Goal: Task Accomplishment & Management: Use online tool/utility

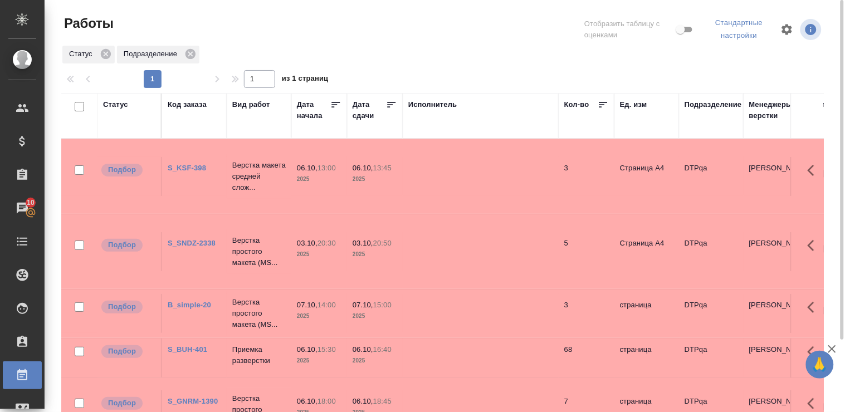
click at [121, 106] on div "Статус" at bounding box center [115, 104] width 25 height 11
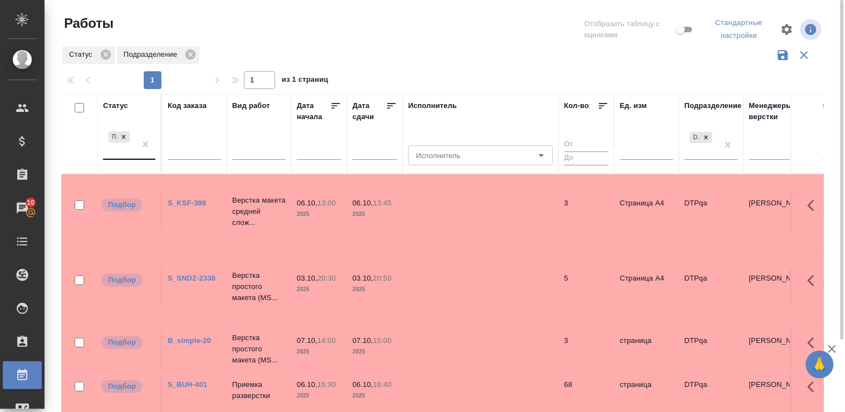
click at [129, 158] on div "Подбор" at bounding box center [119, 144] width 32 height 30
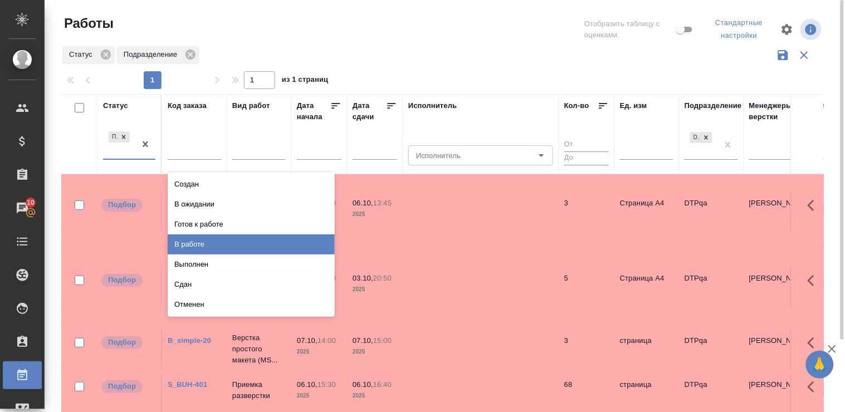
click at [213, 244] on div "В работе" at bounding box center [251, 244] width 167 height 20
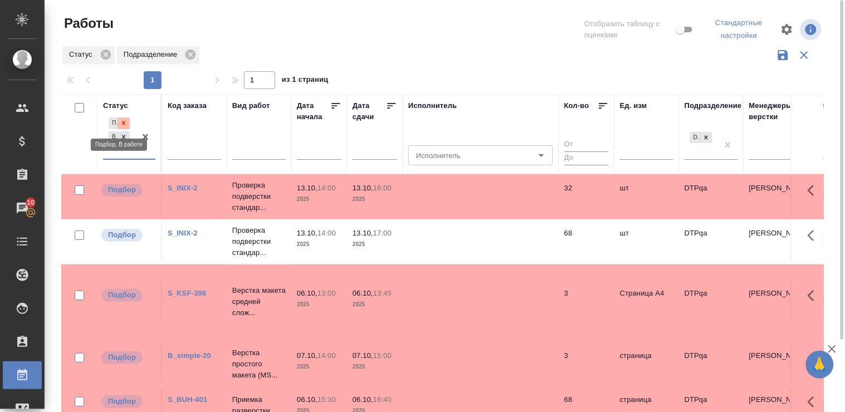
click at [124, 123] on icon at bounding box center [124, 123] width 4 height 4
click at [124, 123] on div "Статус option В работе, selected. 0 results available. Select is focused ,type …" at bounding box center [129, 134] width 52 height 68
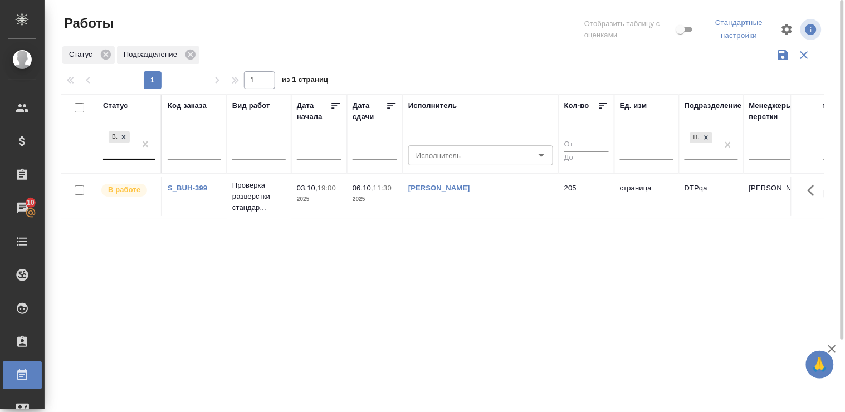
click at [126, 159] on div "В работе" at bounding box center [119, 144] width 32 height 30
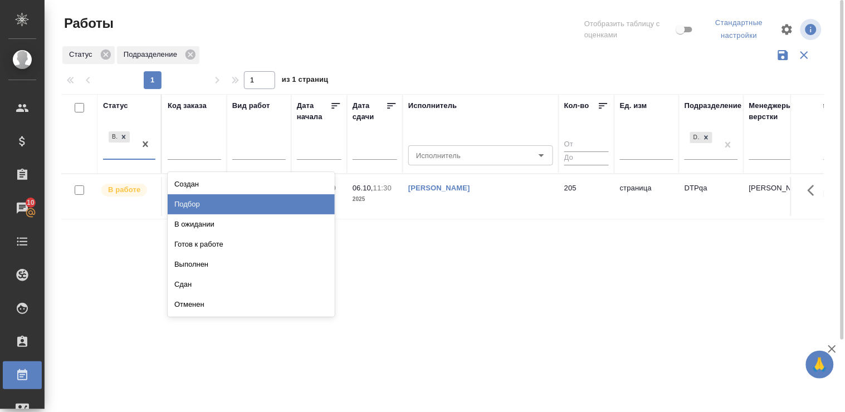
click at [267, 203] on div "Подбор" at bounding box center [251, 204] width 167 height 20
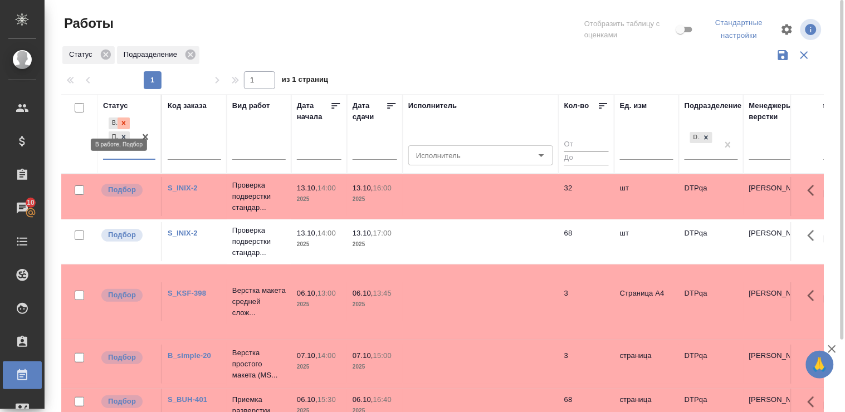
click at [124, 120] on icon at bounding box center [124, 123] width 8 height 8
click at [114, 103] on div "Статус" at bounding box center [115, 105] width 25 height 11
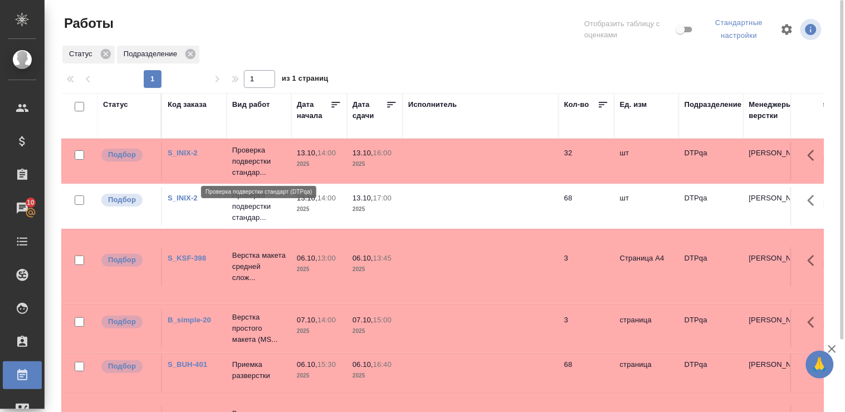
click at [258, 164] on p "Проверка подверстки стандар..." at bounding box center [258, 161] width 53 height 33
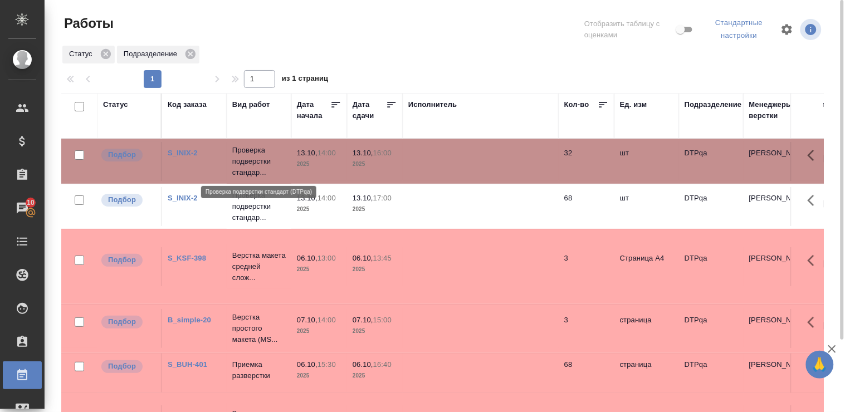
click at [258, 164] on p "Проверка подверстки стандар..." at bounding box center [258, 161] width 53 height 33
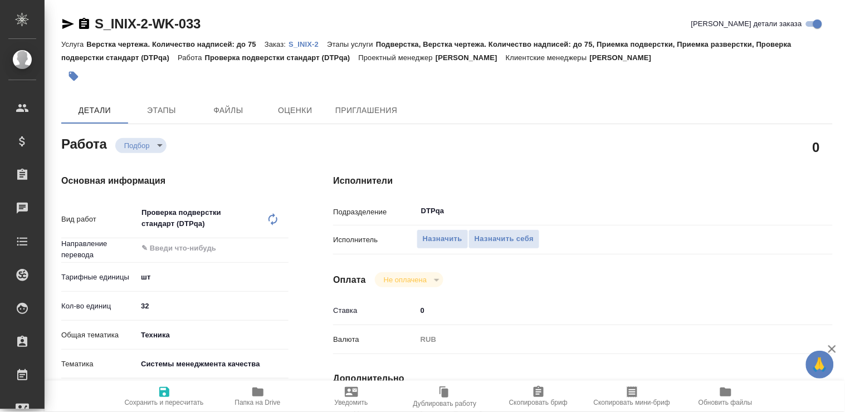
type textarea "x"
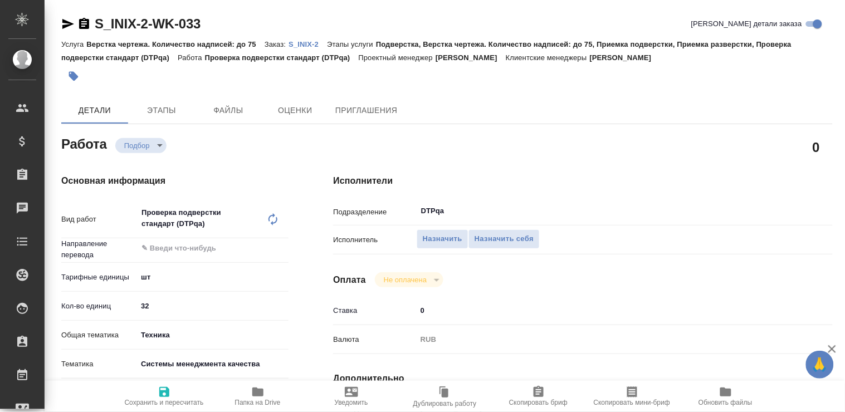
type textarea "x"
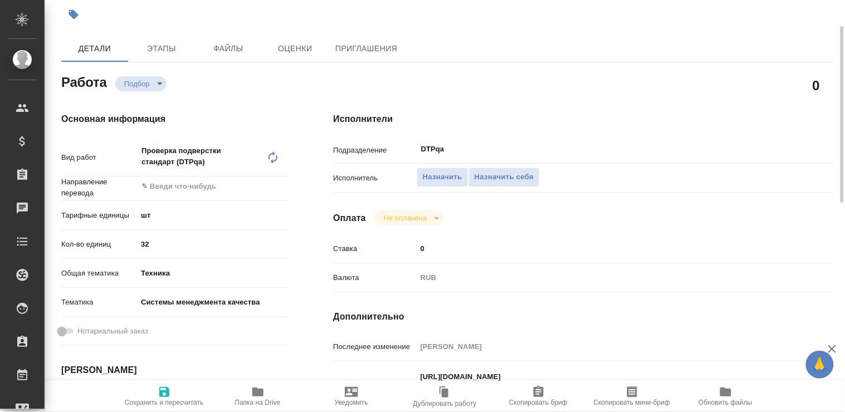
type textarea "x"
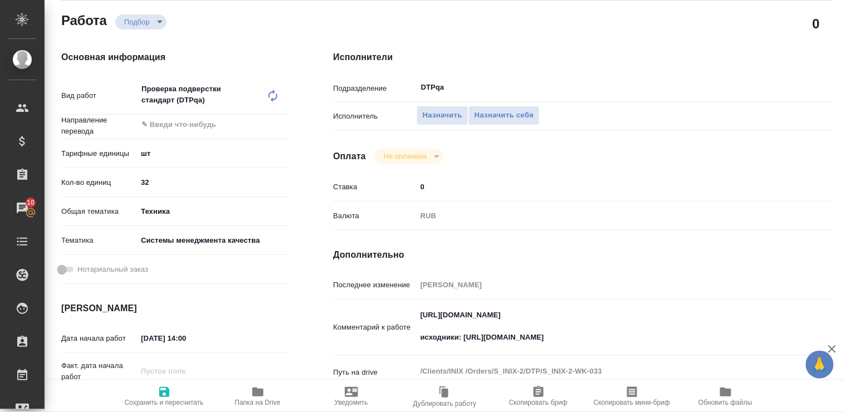
scroll to position [185, 0]
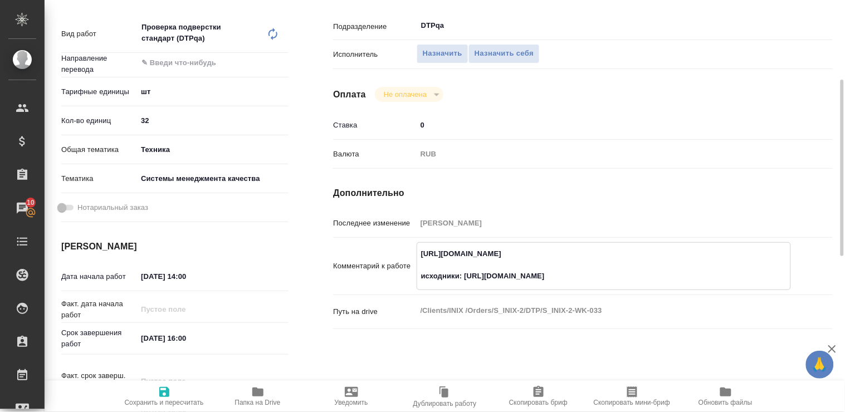
drag, startPoint x: 420, startPoint y: 252, endPoint x: 627, endPoint y: 256, distance: 206.7
click at [627, 256] on textarea "https://tera.awatera.com/Work/68dfec15a41afe8c49e5af3b/ исходники: https://driv…" at bounding box center [603, 265] width 373 height 41
type textarea "x"
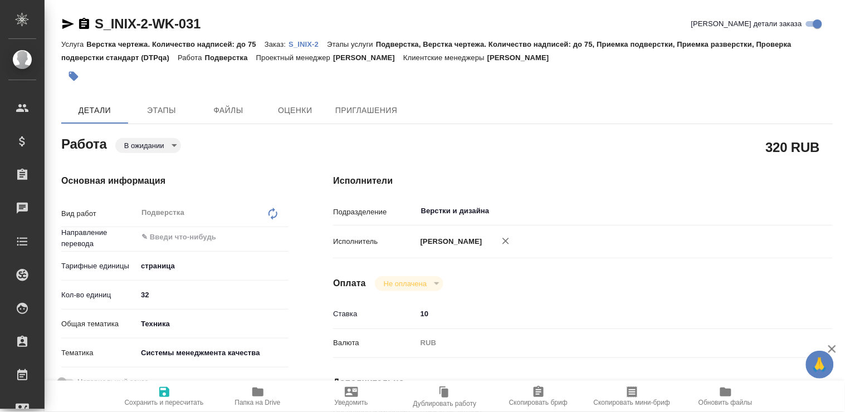
type textarea "x"
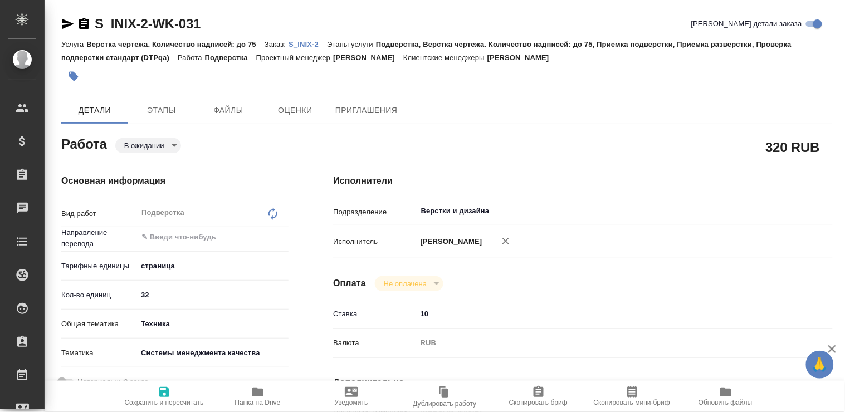
type textarea "x"
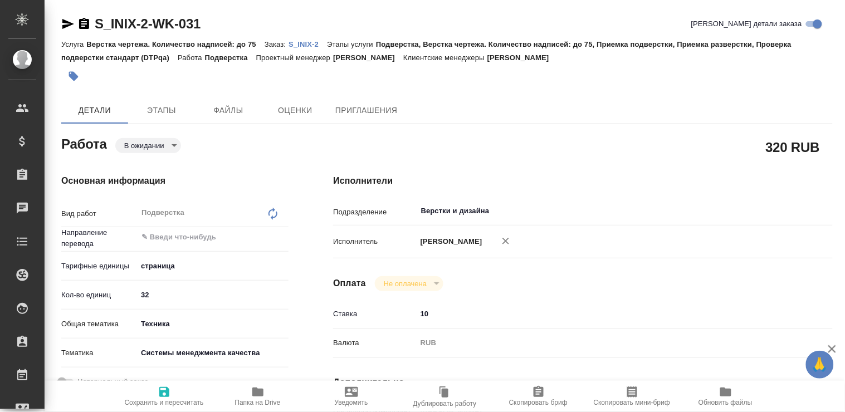
type textarea "x"
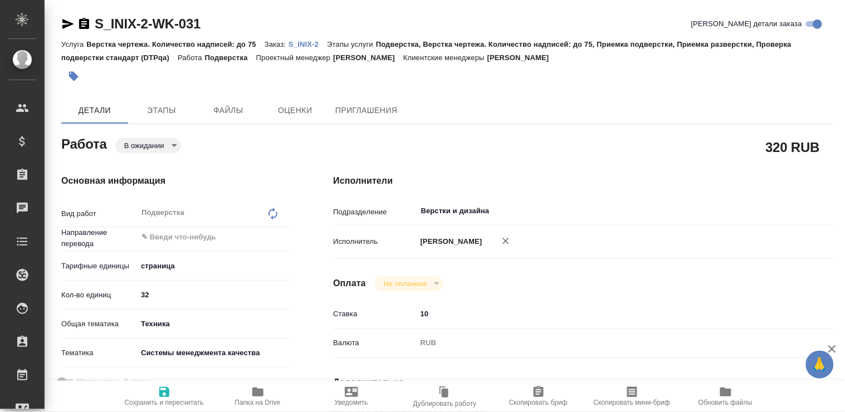
type textarea "x"
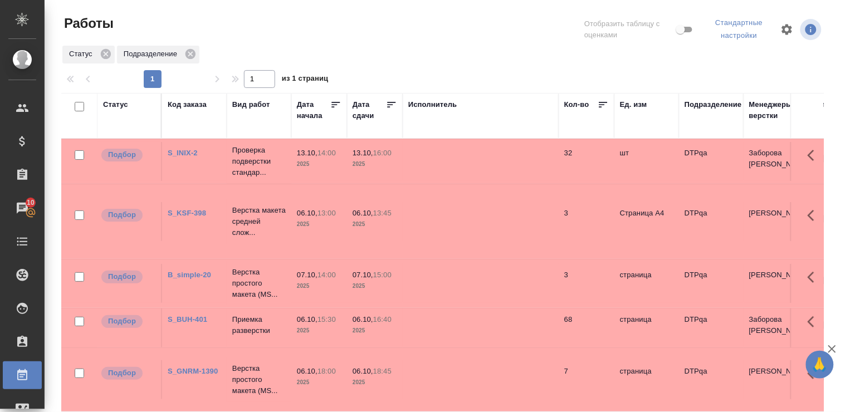
click at [184, 152] on link "S_INIX-2" at bounding box center [183, 153] width 30 height 8
click at [119, 106] on div "Статус" at bounding box center [115, 104] width 25 height 11
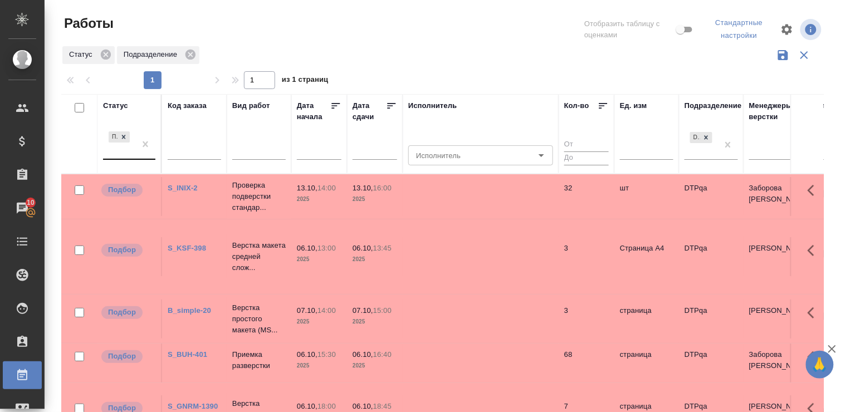
click at [140, 158] on div at bounding box center [145, 144] width 20 height 30
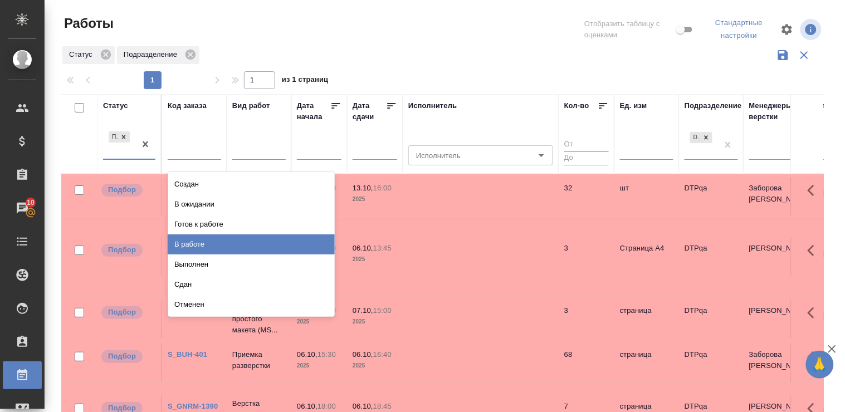
click at [215, 241] on div "В работе" at bounding box center [251, 244] width 167 height 20
click at [215, 241] on td "S_KSF-398" at bounding box center [194, 256] width 65 height 39
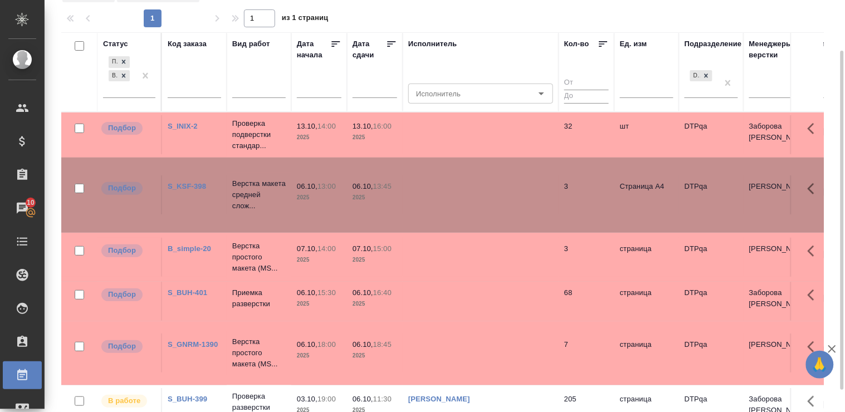
scroll to position [88, 0]
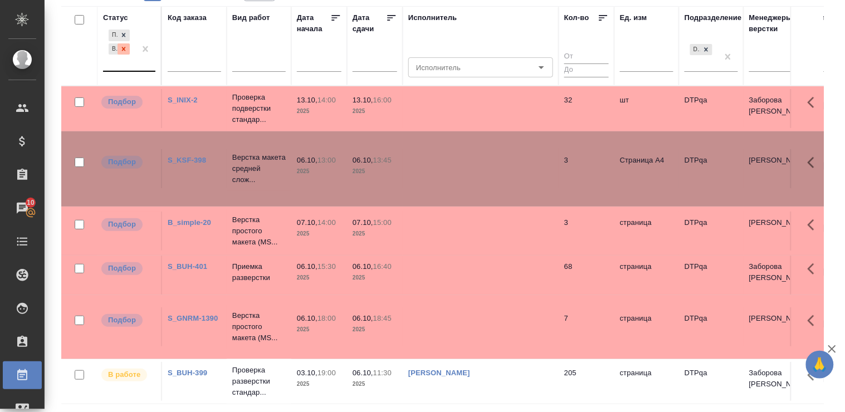
click at [124, 49] on icon at bounding box center [124, 49] width 4 height 4
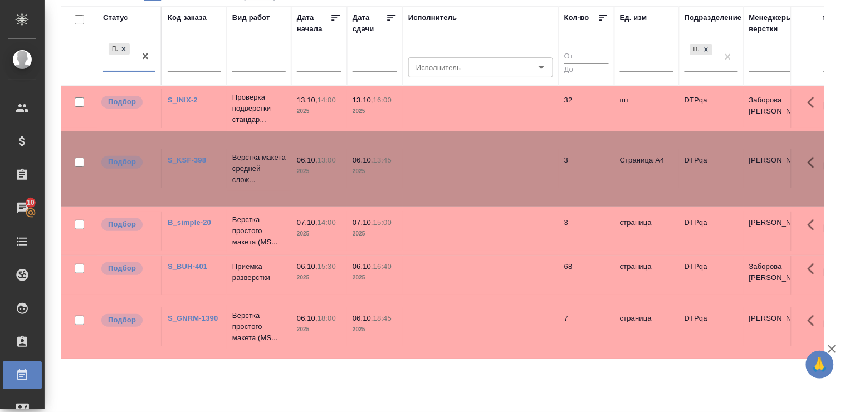
click at [103, 68] on div "Подбор" at bounding box center [119, 56] width 32 height 30
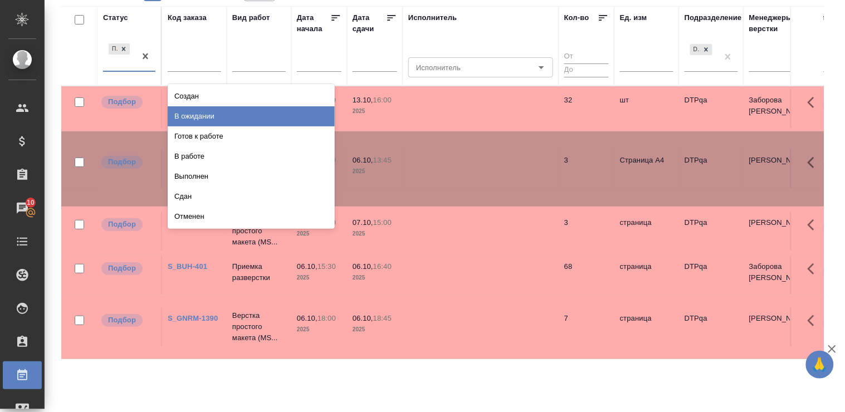
click at [268, 113] on div "В ожидании" at bounding box center [251, 116] width 167 height 20
click at [267, 113] on p "Проверка подверстки стандар..." at bounding box center [258, 108] width 53 height 33
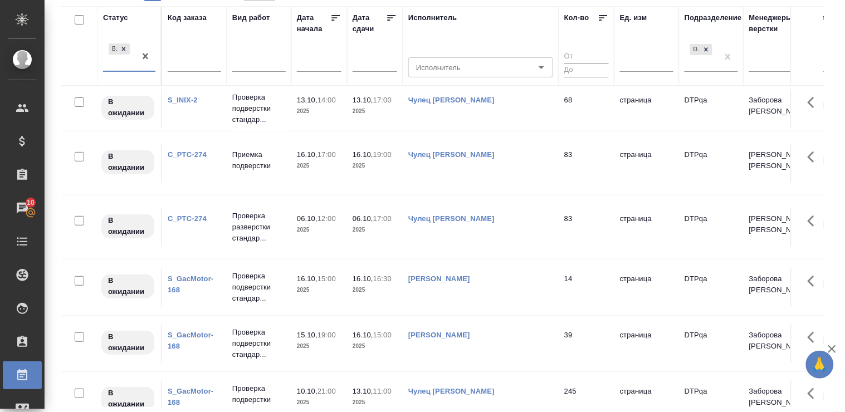
scroll to position [26, 0]
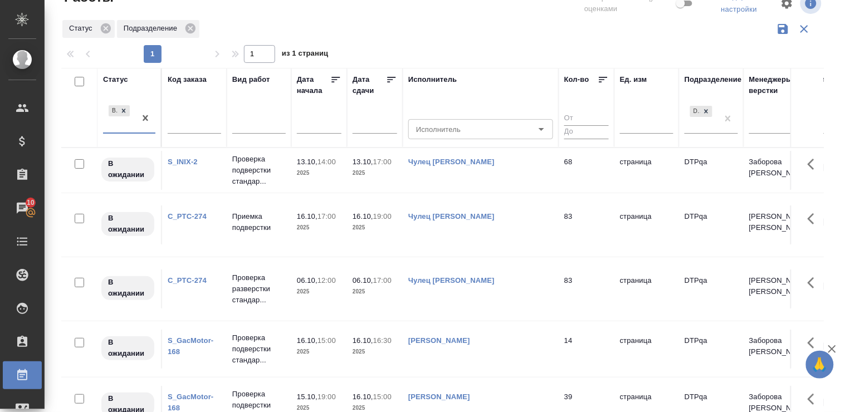
click at [120, 131] on div "В ожидании" at bounding box center [119, 118] width 32 height 30
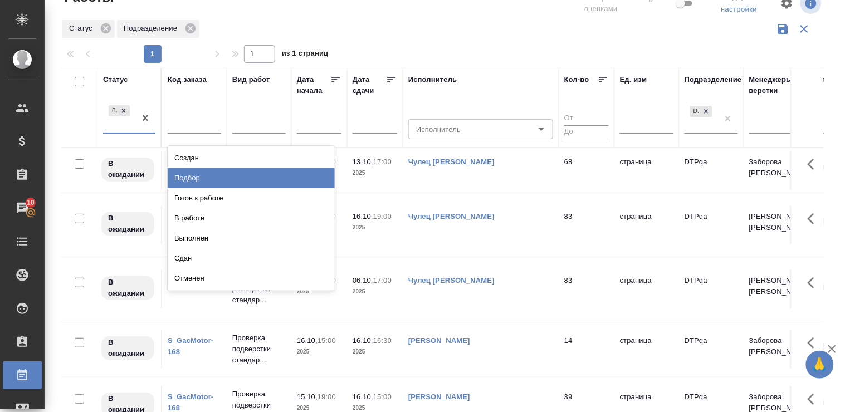
click at [282, 180] on div "Подбор" at bounding box center [251, 178] width 167 height 20
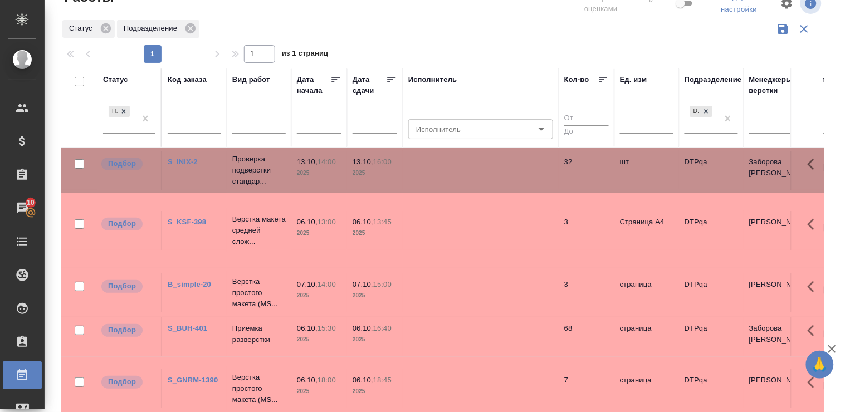
click at [120, 79] on div "Статус" at bounding box center [115, 79] width 25 height 11
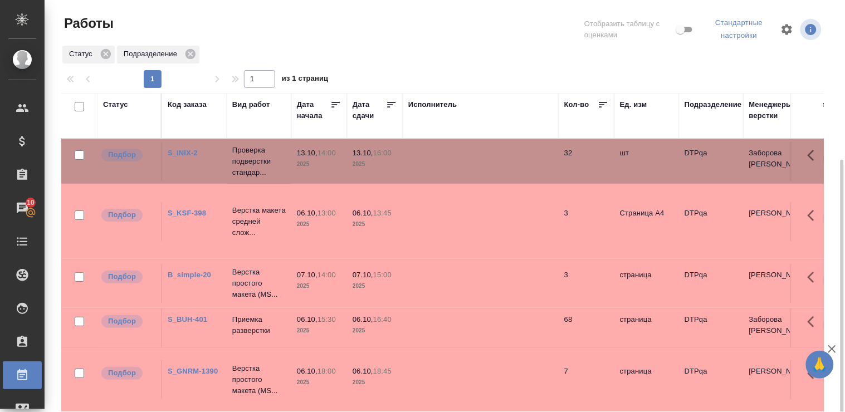
scroll to position [87, 0]
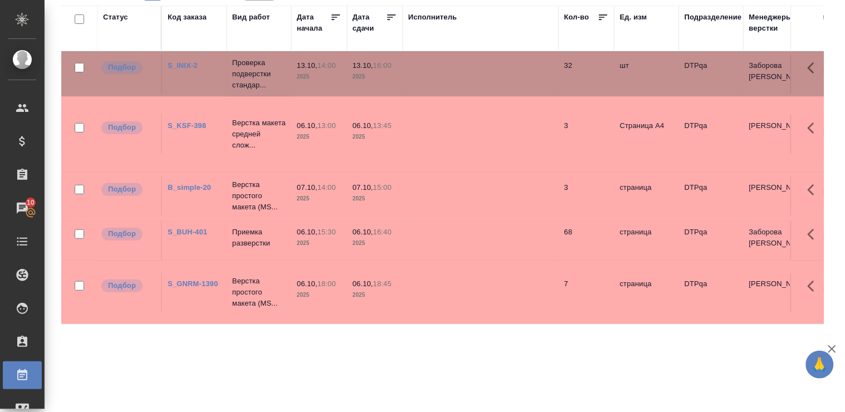
click at [186, 63] on link "S_INIX-2" at bounding box center [183, 65] width 30 height 8
click at [197, 230] on link "S_BUH-401" at bounding box center [188, 232] width 40 height 8
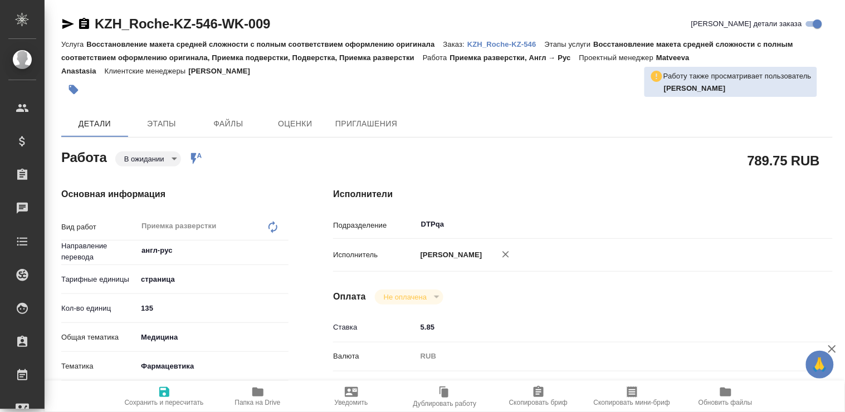
type textarea "x"
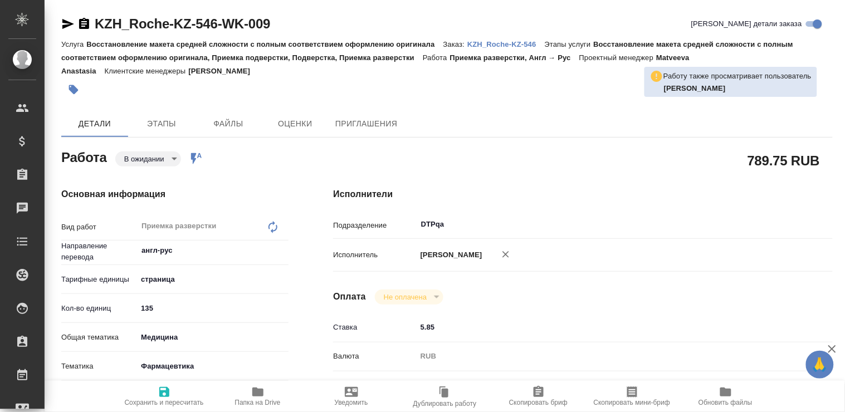
type textarea "x"
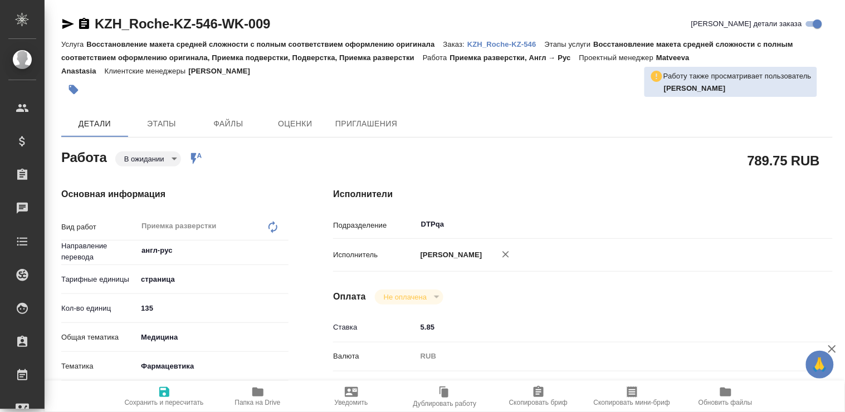
type textarea "x"
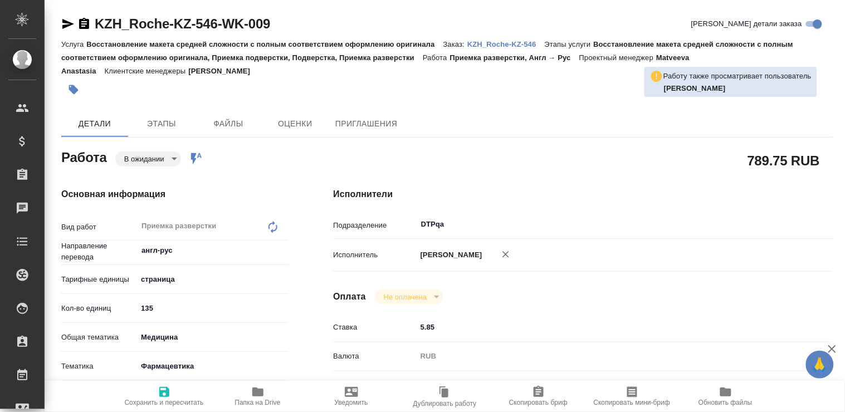
type textarea "x"
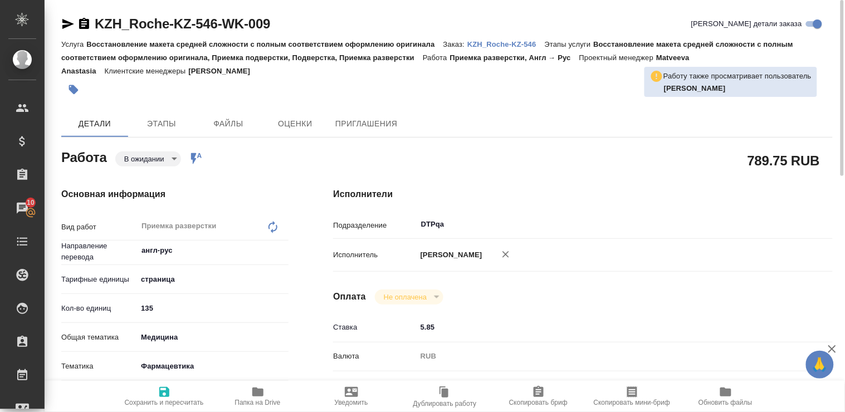
click at [527, 41] on p "KZH_Roche-KZ-546" at bounding box center [505, 44] width 77 height 8
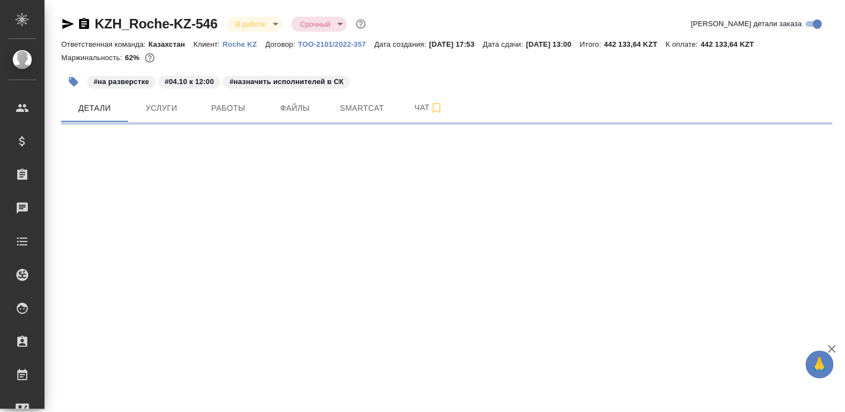
select select "RU"
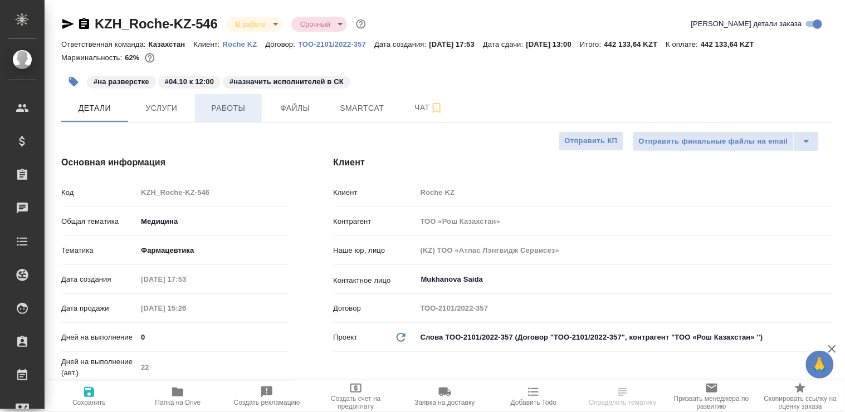
type textarea "x"
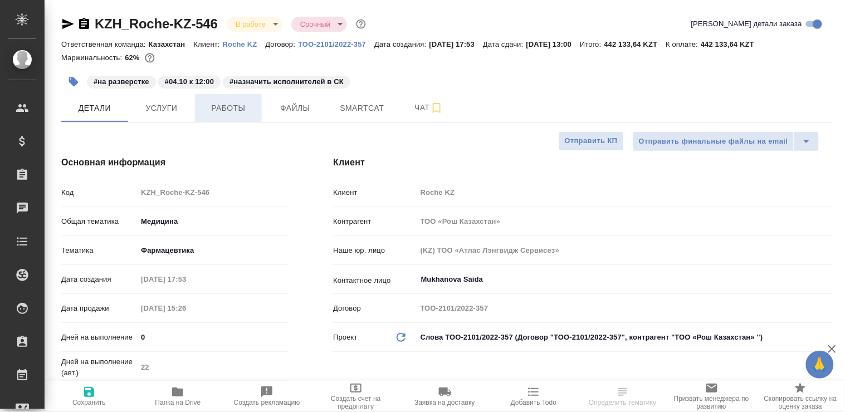
type textarea "x"
click at [225, 107] on span "Работы" at bounding box center [228, 108] width 53 height 14
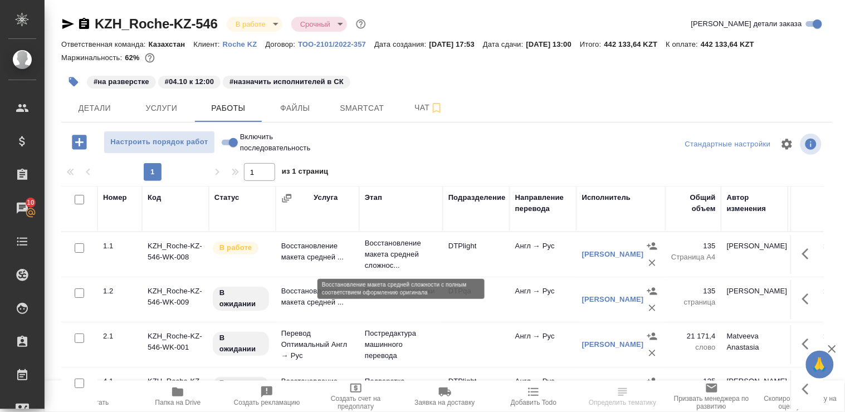
click at [380, 251] on p "Восстановление макета средней сложнос..." at bounding box center [401, 254] width 72 height 33
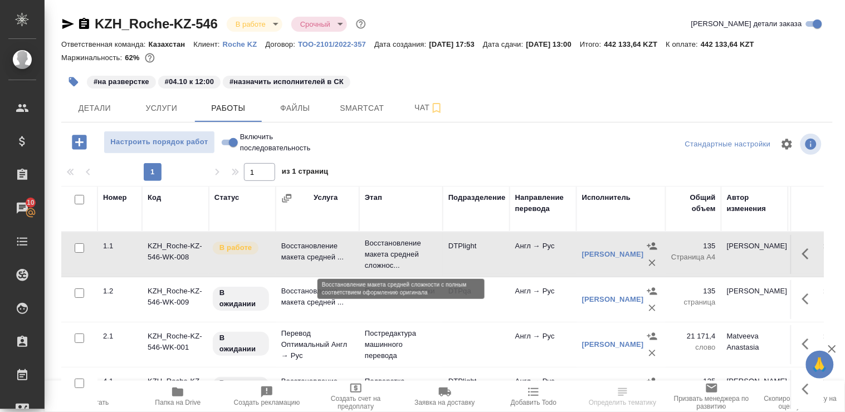
click at [380, 251] on p "Восстановление макета средней сложнос..." at bounding box center [401, 254] width 72 height 33
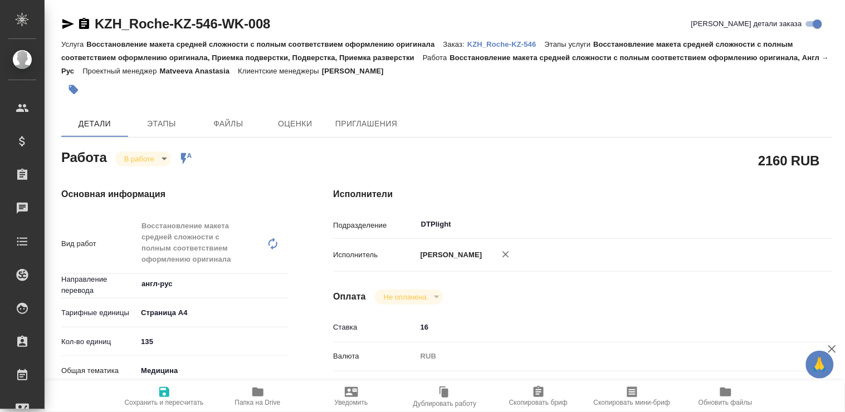
type textarea "x"
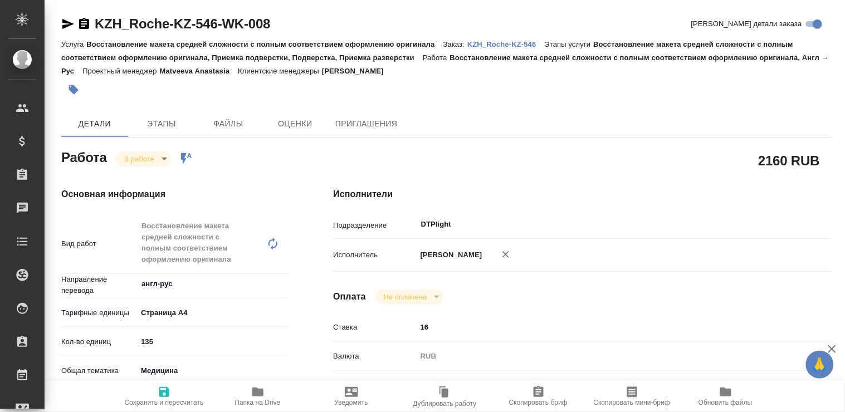
type textarea "x"
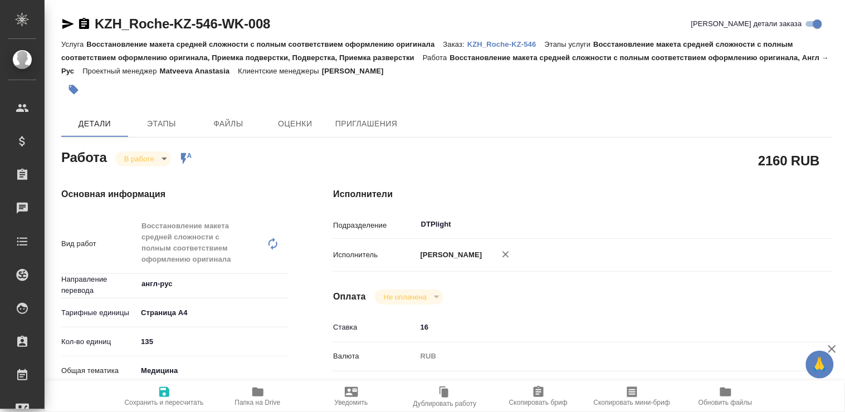
type textarea "x"
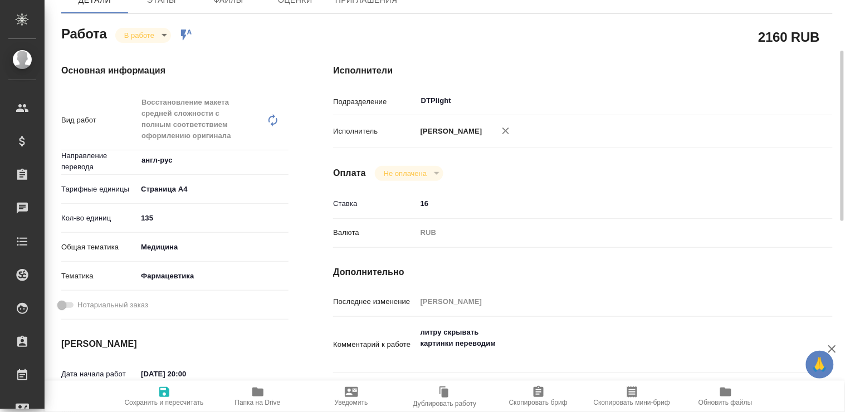
type textarea "x"
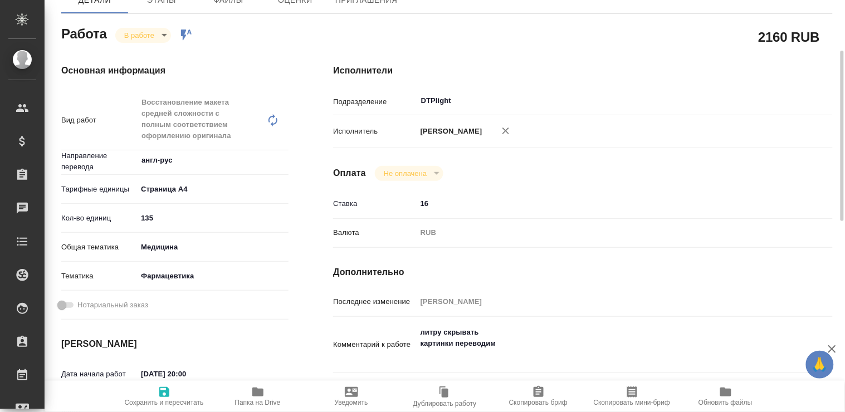
scroll to position [185, 0]
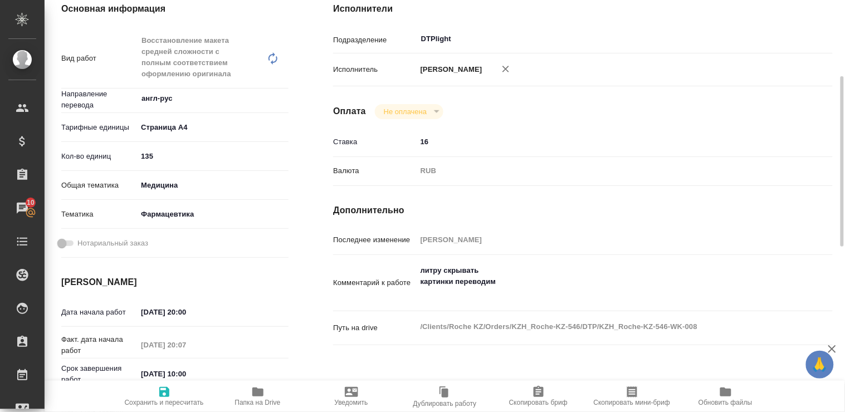
click at [257, 402] on span "Папка на Drive" at bounding box center [258, 403] width 46 height 8
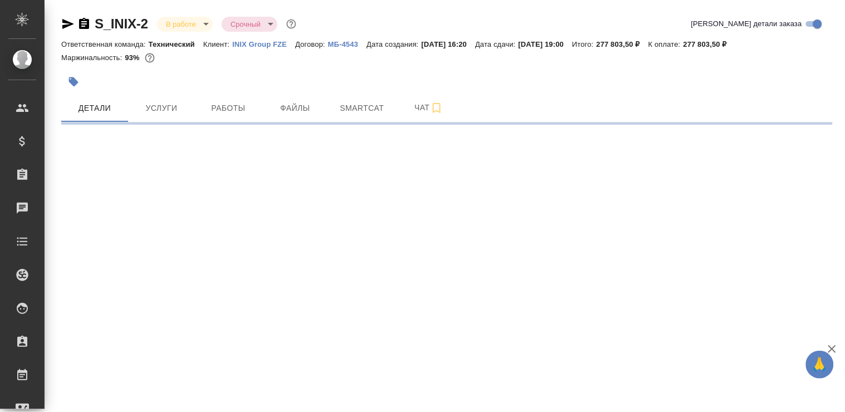
select select "RU"
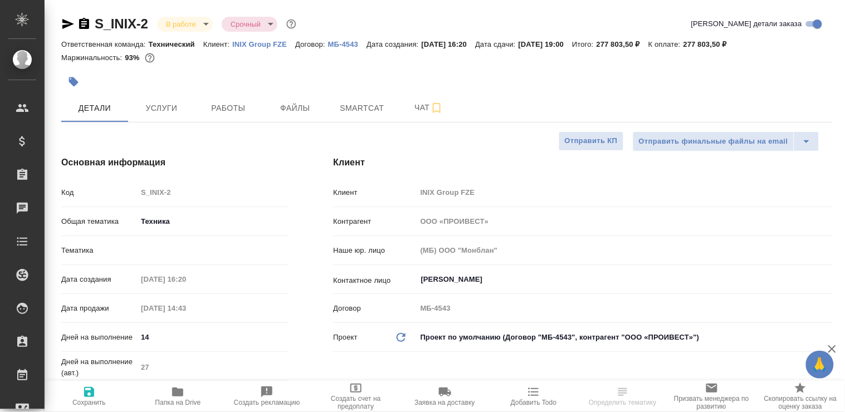
type textarea "x"
type input "Технический"
click at [220, 113] on span "Работы" at bounding box center [228, 108] width 53 height 14
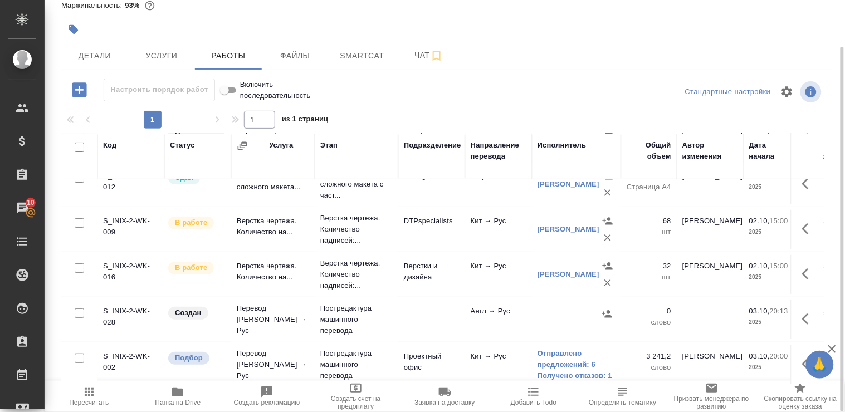
scroll to position [102, 0]
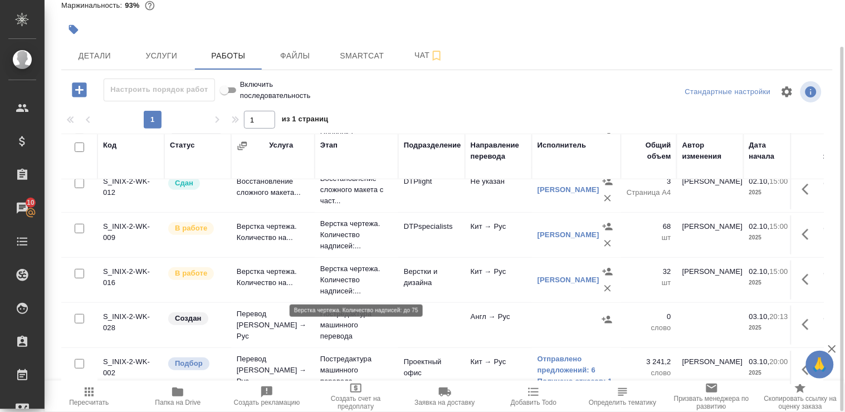
click at [339, 280] on p "Верстка чертежа. Количество надписей:..." at bounding box center [356, 279] width 72 height 33
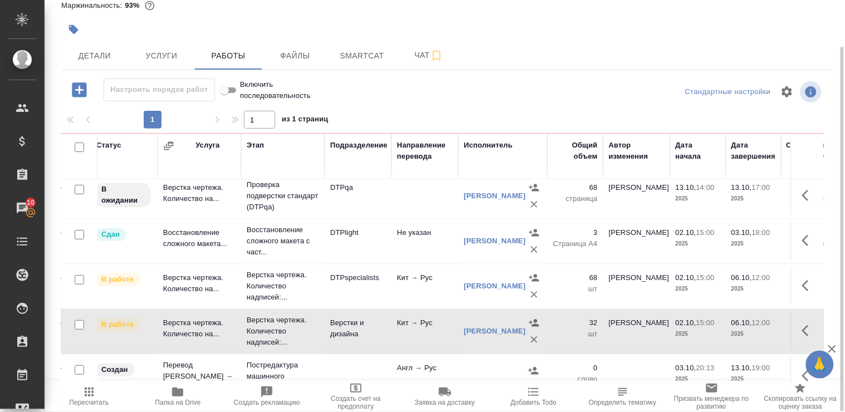
scroll to position [58, 74]
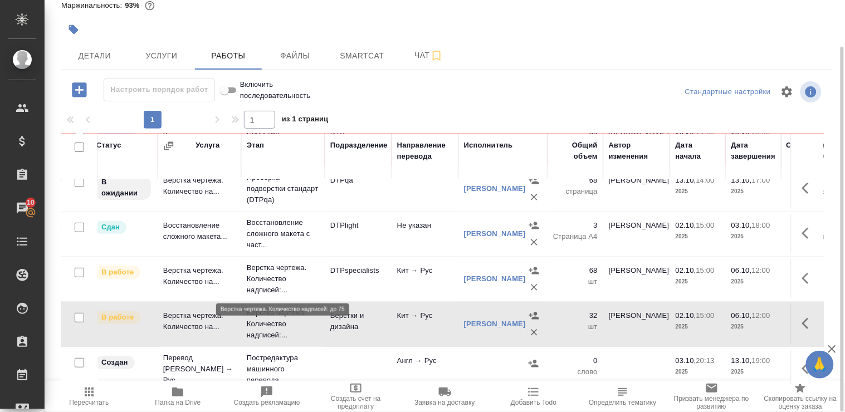
click at [279, 276] on p "Верстка чертежа. Количество надписей:..." at bounding box center [283, 278] width 72 height 33
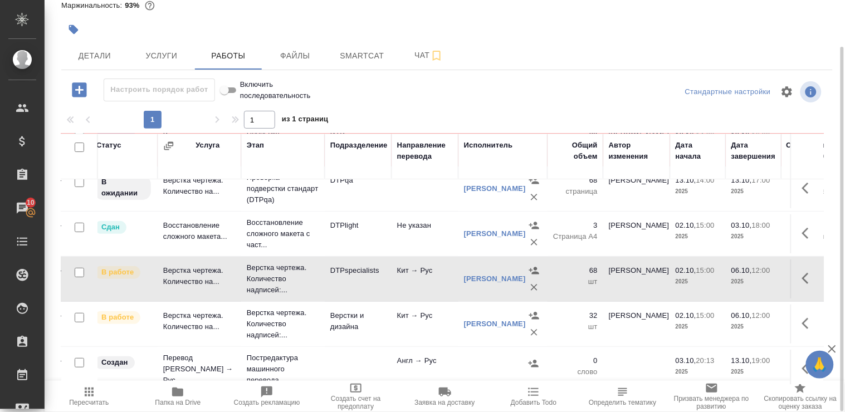
scroll to position [0, 74]
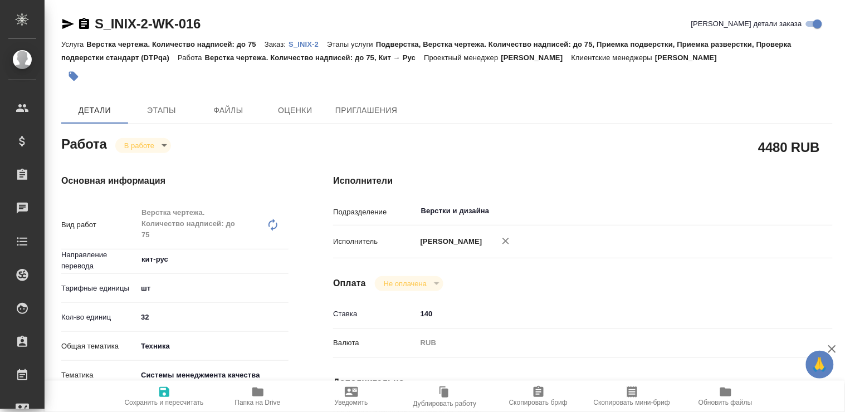
type textarea "x"
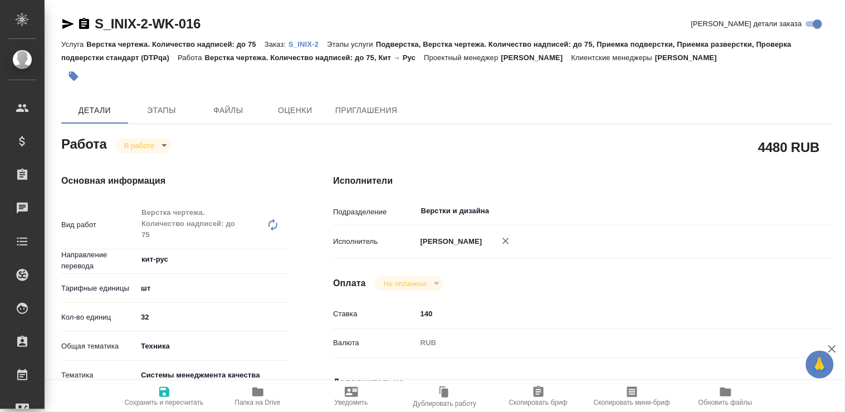
type textarea "x"
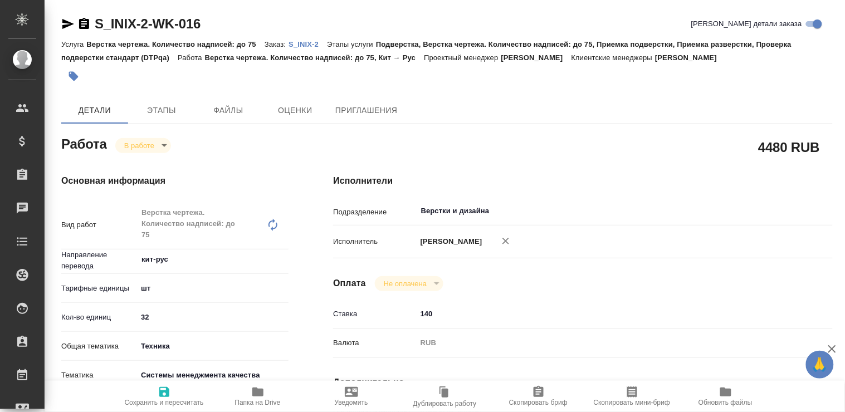
type textarea "x"
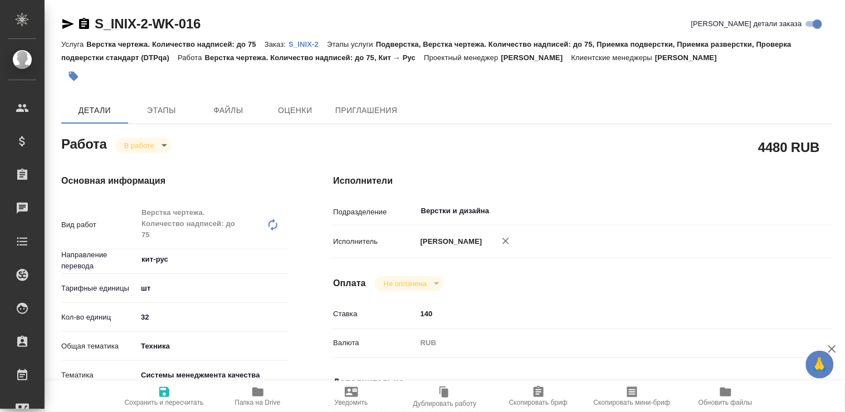
type textarea "x"
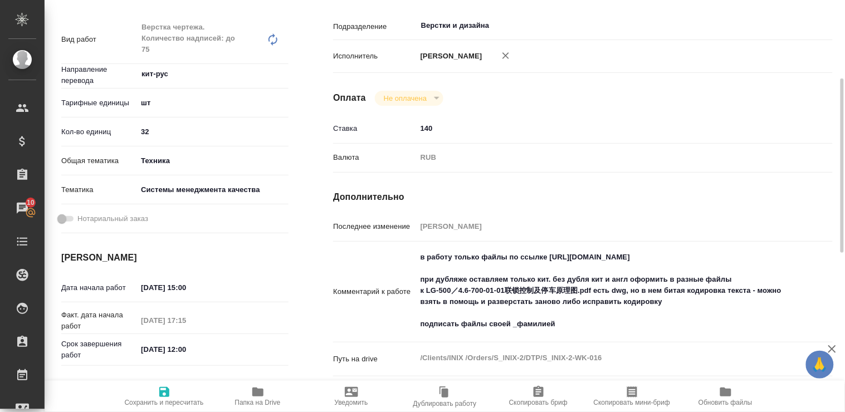
scroll to position [247, 0]
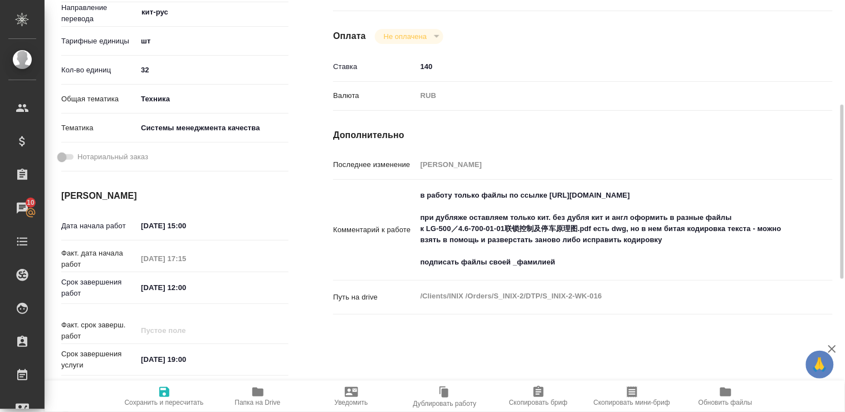
click at [257, 392] on icon "button" at bounding box center [257, 392] width 11 height 9
drag, startPoint x: 550, startPoint y: 195, endPoint x: 719, endPoint y: 194, distance: 168.8
click at [719, 194] on textarea "в работу только файлы по ссылке [URL][DOMAIN_NAME] при дубляже оставляем только…" at bounding box center [603, 230] width 373 height 86
click at [719, 194] on textarea "в работу только файлы по ссылке https://drive.awatera.com/s/wQQPM9P5yk7PgTn при…" at bounding box center [603, 230] width 373 height 86
click at [551, 195] on textarea "в работу только файлы по ссылке https://drive.awatera.com/s/wQQPM9P5yk7PgTn при…" at bounding box center [603, 230] width 373 height 86
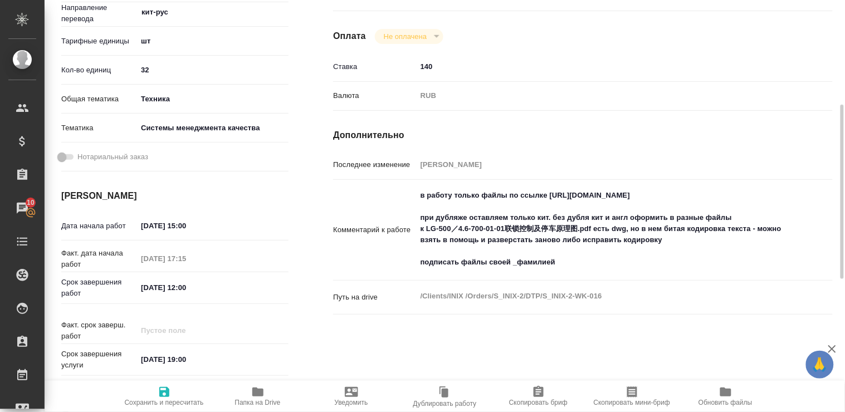
type textarea "x"
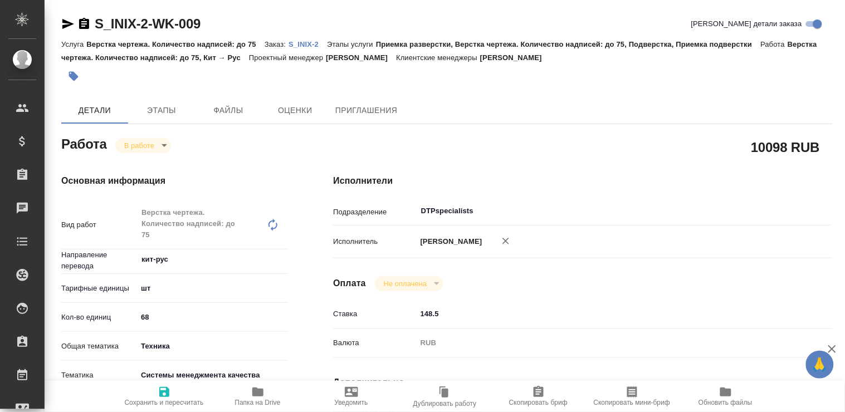
type textarea "x"
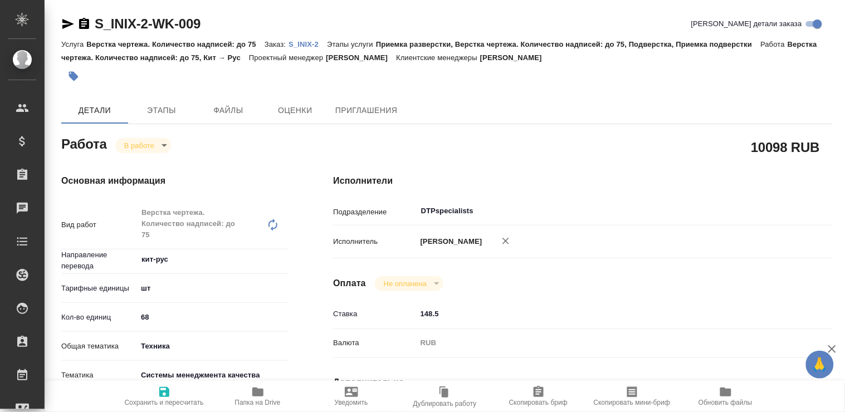
type textarea "x"
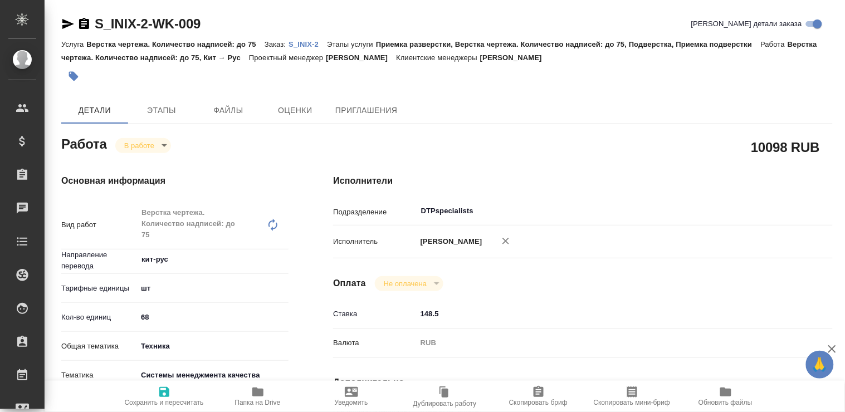
type textarea "x"
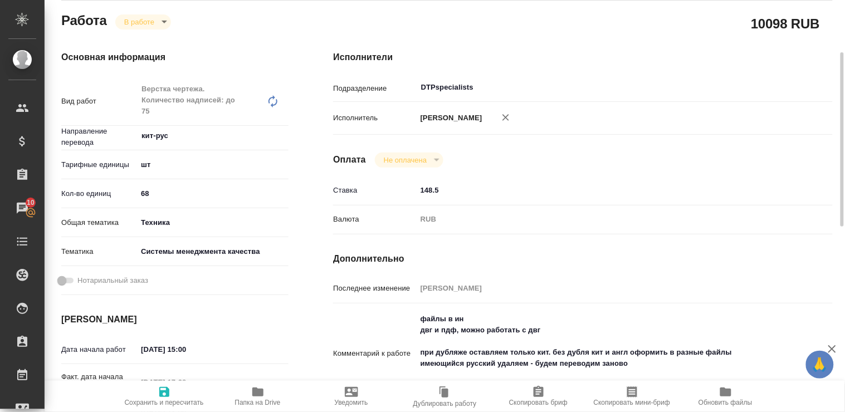
type textarea "x"
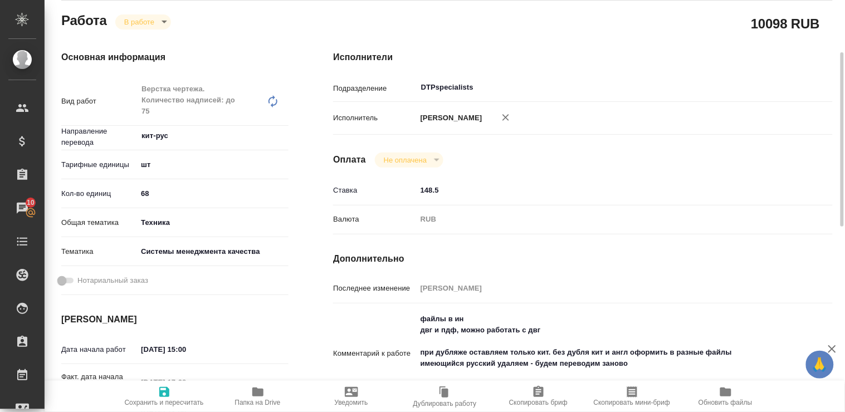
scroll to position [185, 0]
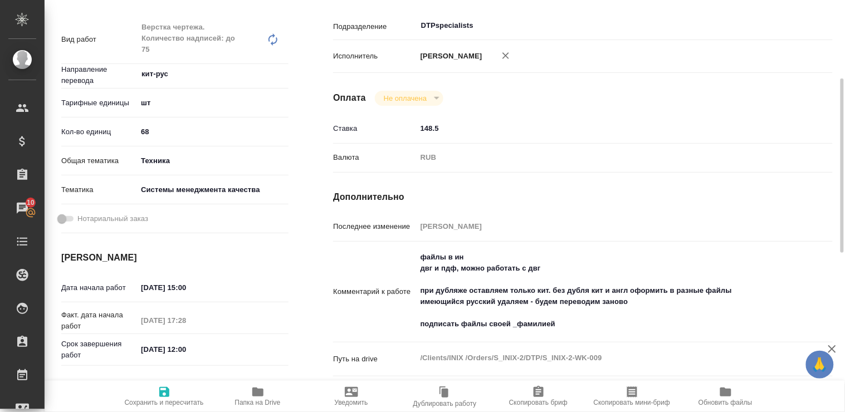
click at [263, 394] on icon "button" at bounding box center [257, 391] width 13 height 13
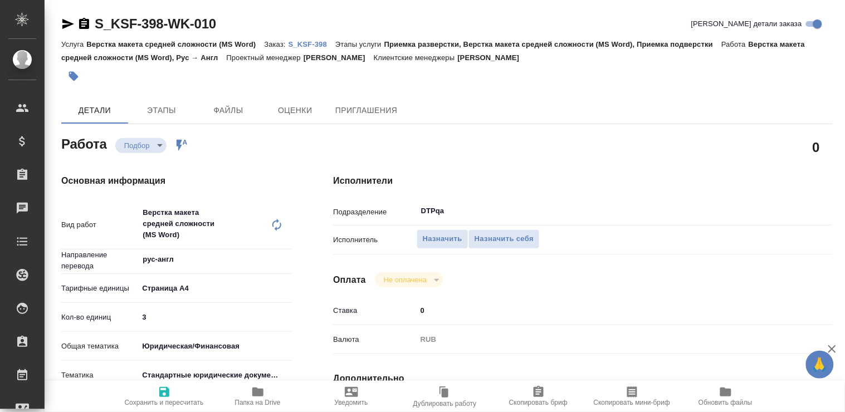
type textarea "x"
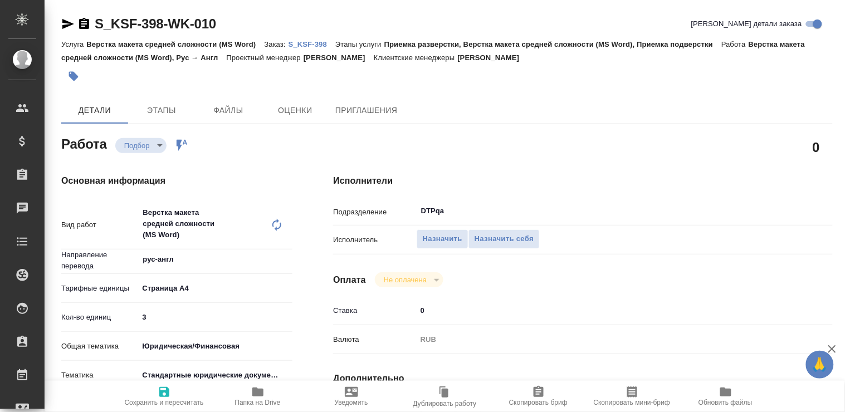
type textarea "x"
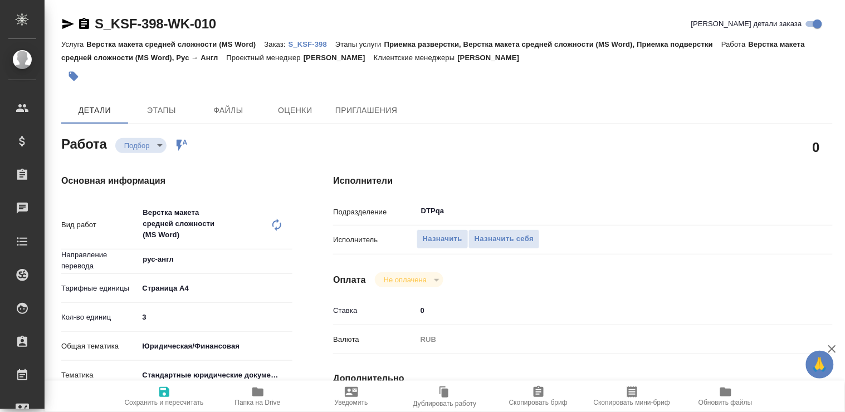
type textarea "x"
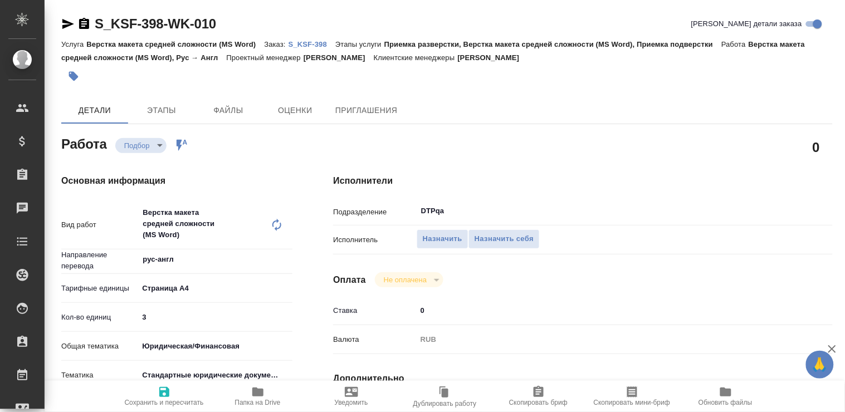
type textarea "x"
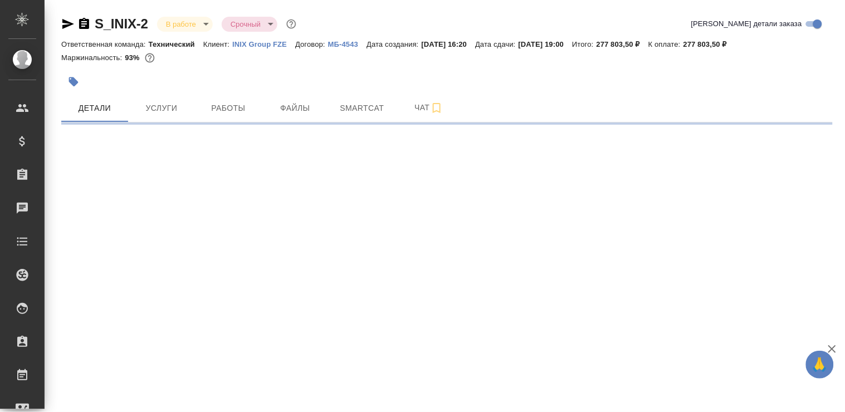
select select "RU"
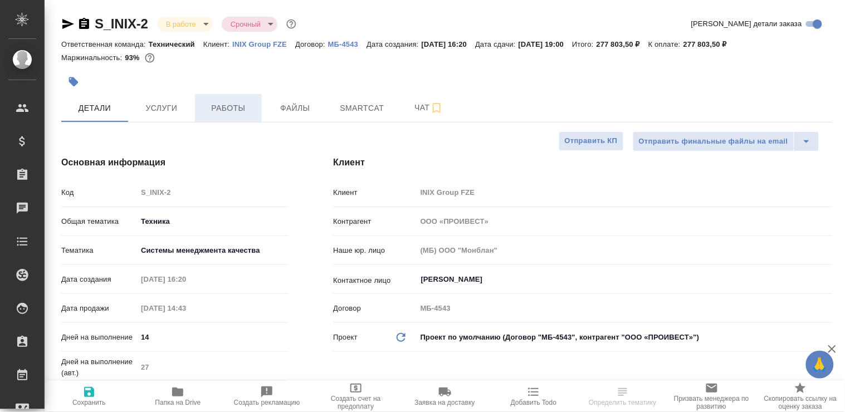
type textarea "x"
type input "[PERSON_NAME]"
click at [223, 108] on span "Работы" at bounding box center [228, 108] width 53 height 14
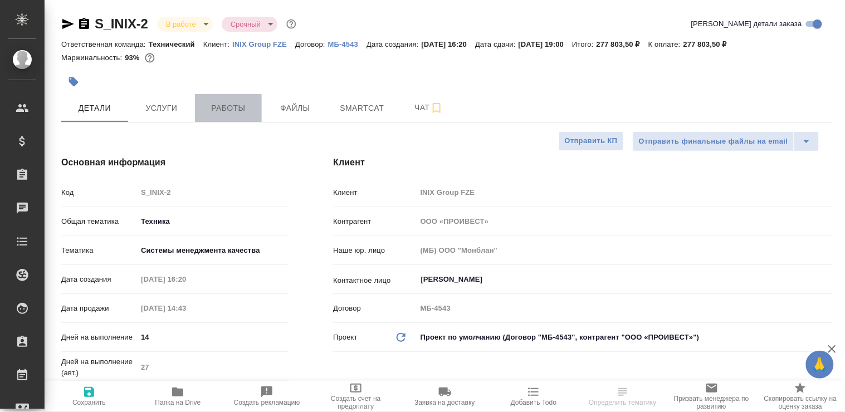
click at [223, 108] on span "Работы" at bounding box center [228, 108] width 53 height 14
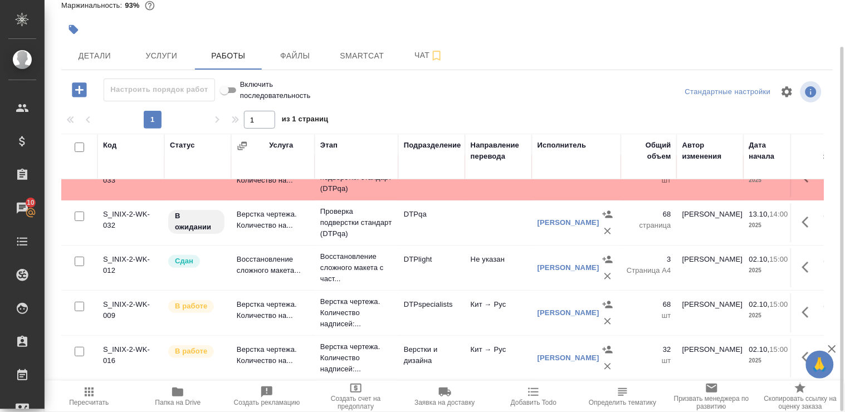
scroll to position [123, 0]
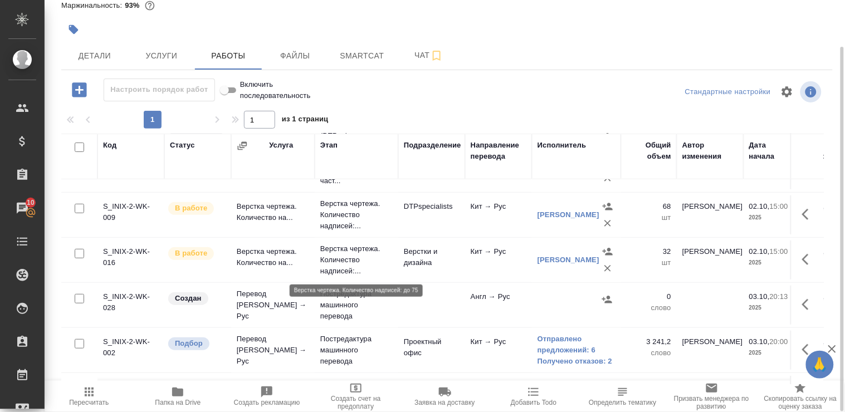
click at [331, 257] on p "Верстка чертежа. Количество надписей:..." at bounding box center [356, 259] width 72 height 33
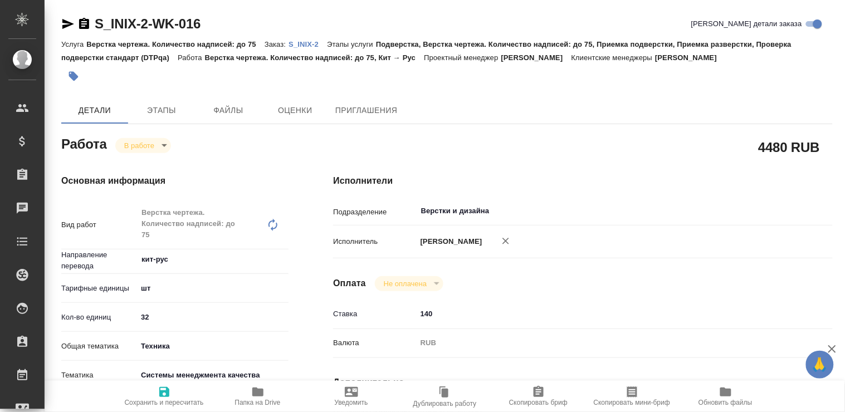
type textarea "x"
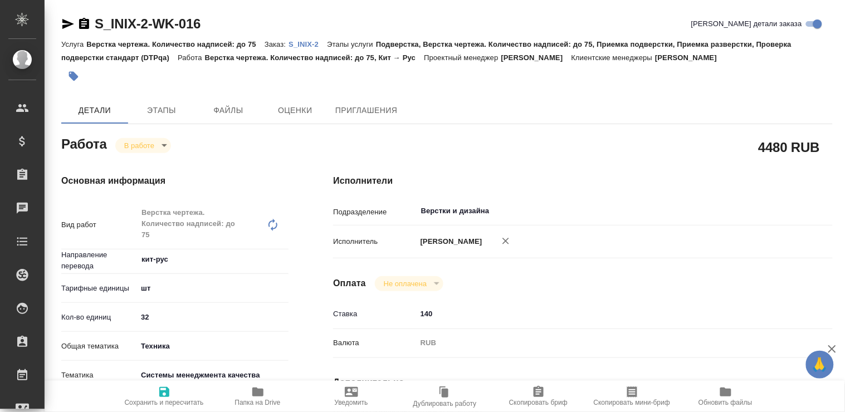
type textarea "x"
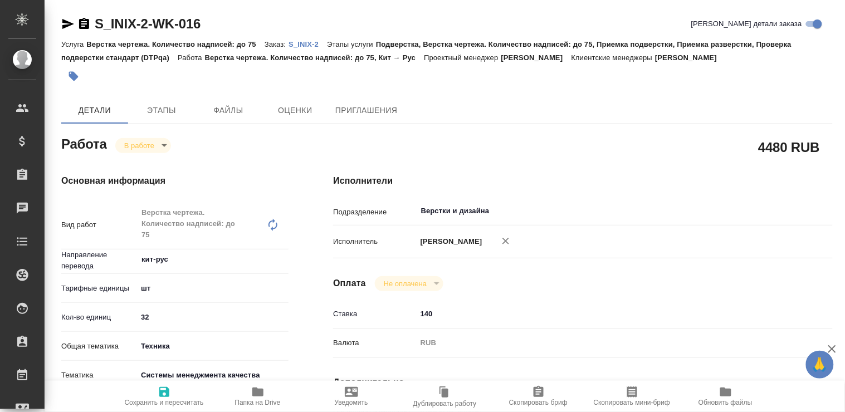
type textarea "x"
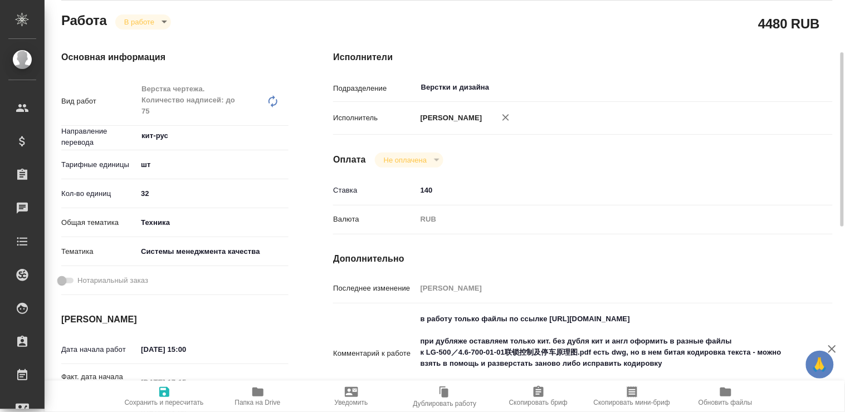
type textarea "x"
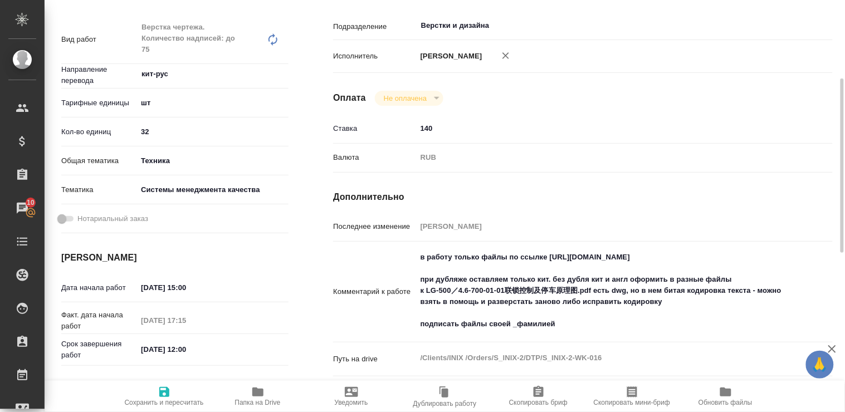
scroll to position [247, 0]
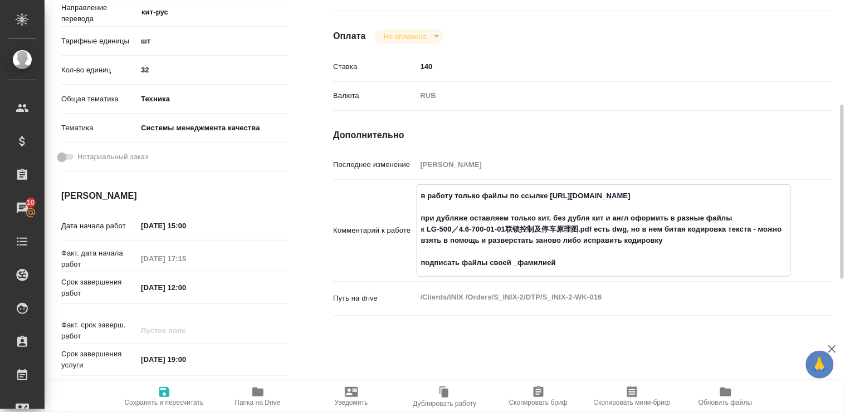
click at [550, 193] on textarea "в работу только файлы по ссылке https://drive.awatera.com/s/wQQPM9P5yk7PgTn при…" at bounding box center [603, 230] width 373 height 86
click at [726, 192] on textarea "в работу только файлы по ссылке https://drive.awatera.com/s/wQQPM9P5yk7PgTn при…" at bounding box center [603, 230] width 373 height 86
type textarea "x"
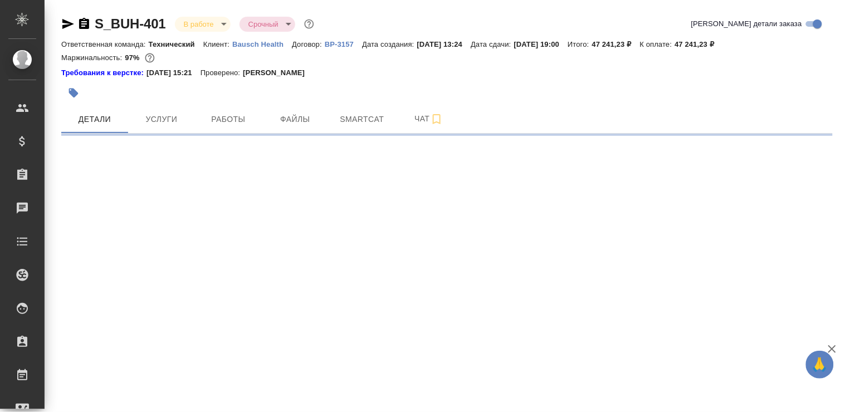
select select "RU"
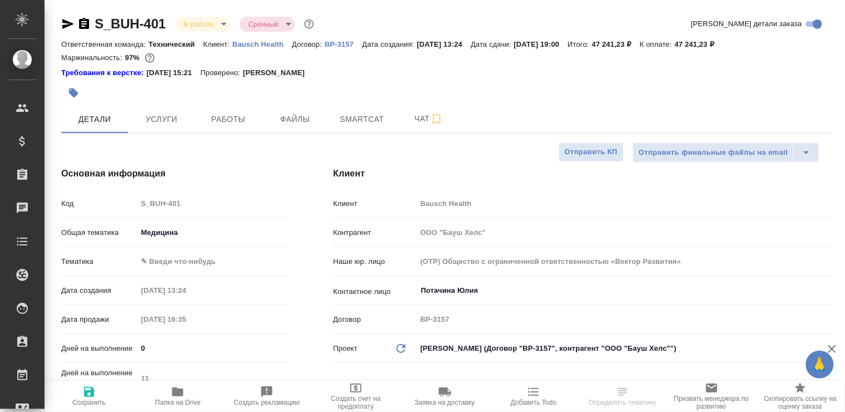
type textarea "x"
click at [215, 123] on span "Работы" at bounding box center [228, 120] width 53 height 14
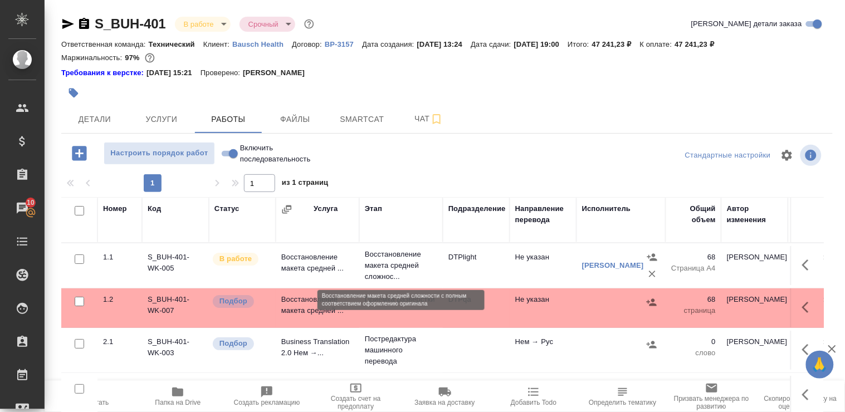
click at [371, 263] on p "Восстановление макета средней сложнос..." at bounding box center [401, 265] width 72 height 33
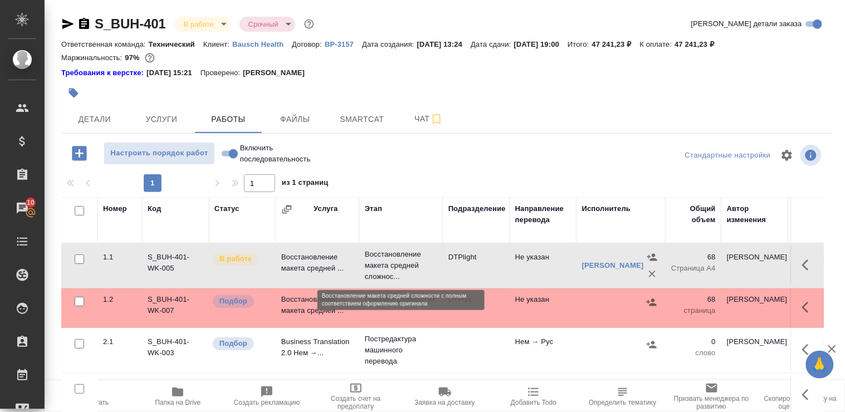
click at [371, 263] on p "Восстановление макета средней сложнос..." at bounding box center [401, 265] width 72 height 33
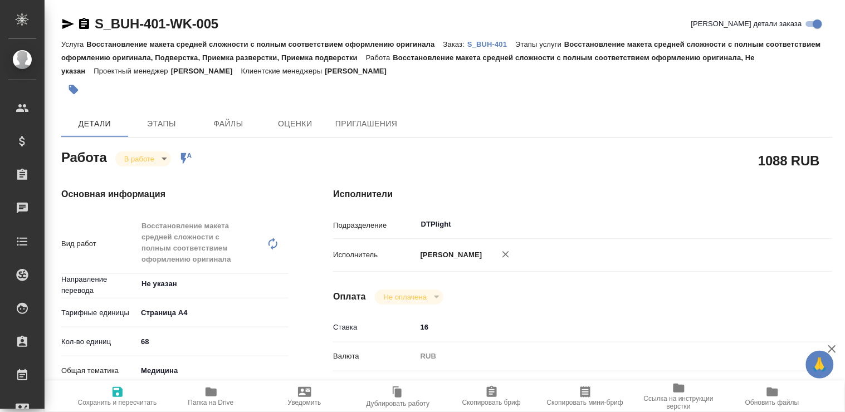
type textarea "x"
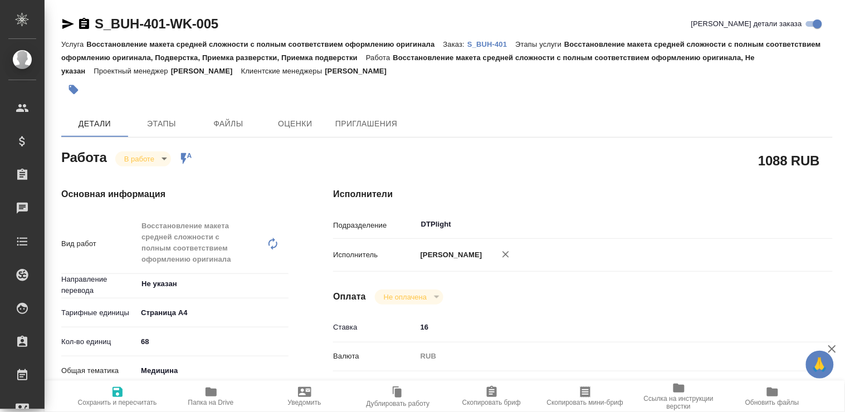
type textarea "x"
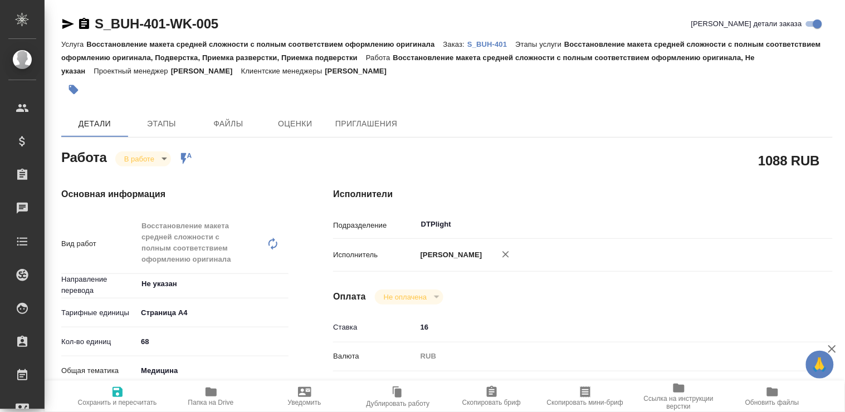
type textarea "x"
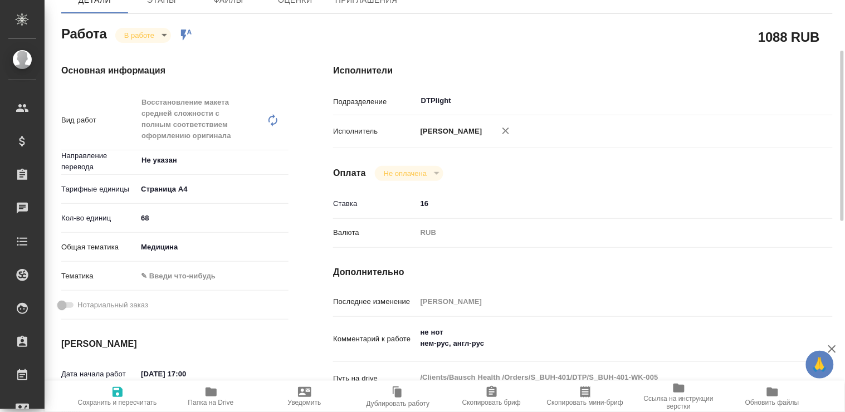
type textarea "x"
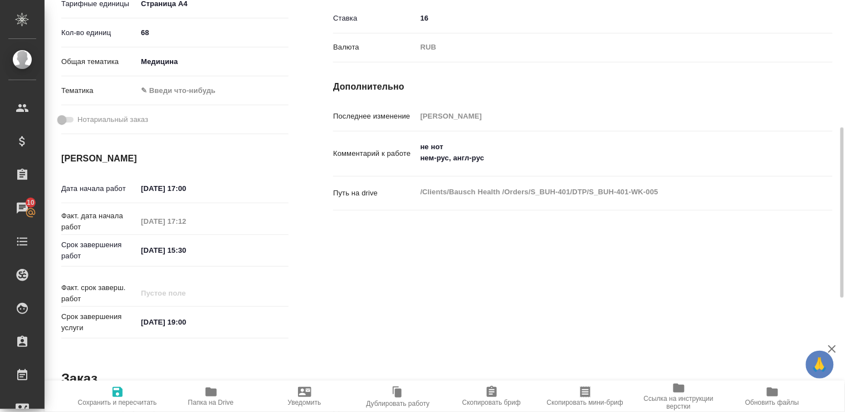
scroll to position [247, 0]
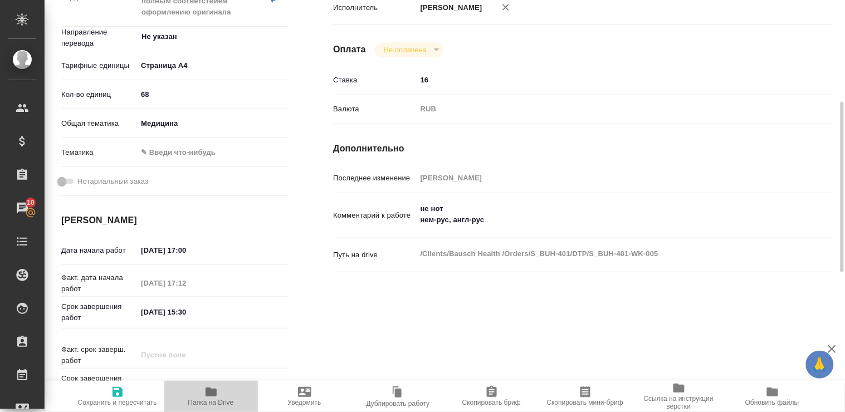
click at [211, 391] on icon "button" at bounding box center [211, 392] width 11 height 9
